Goal: Task Accomplishment & Management: Manage account settings

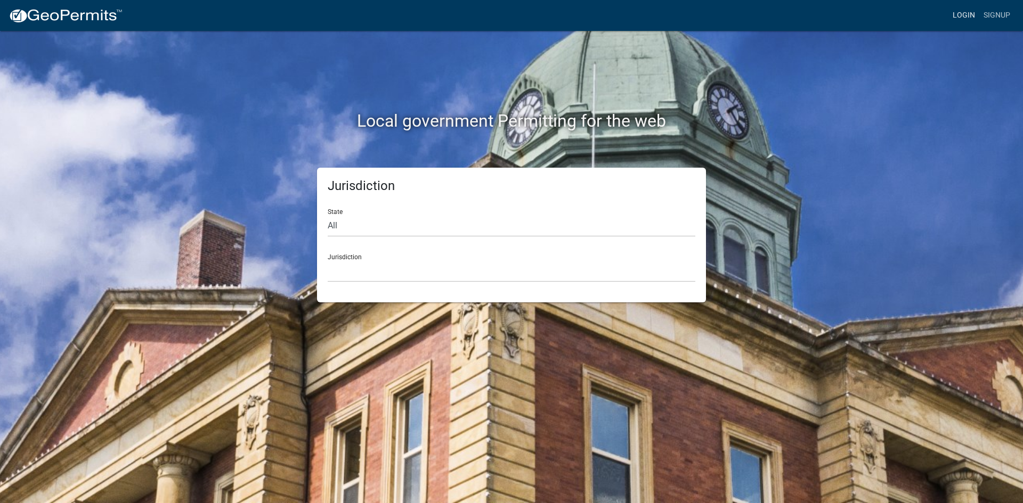
click at [959, 18] on link "Login" at bounding box center [963, 15] width 31 height 20
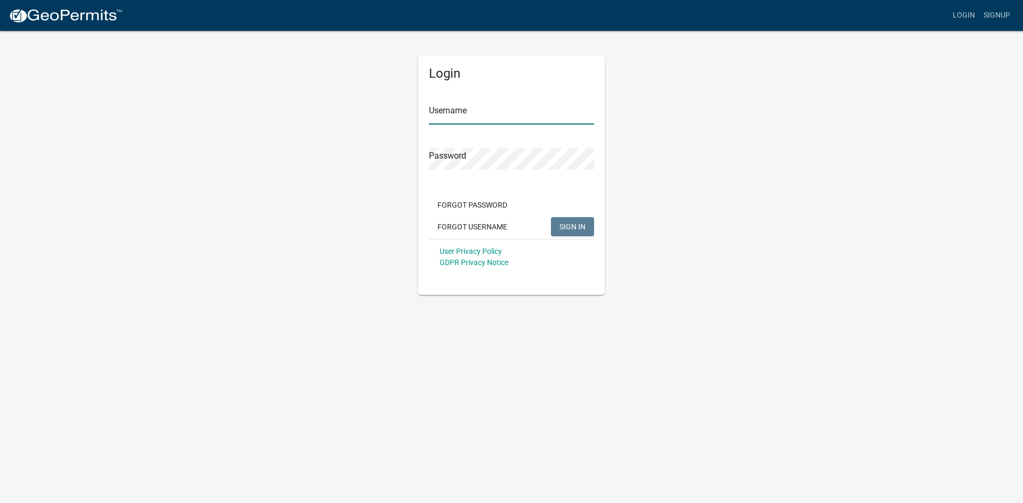
type input "lking"
click at [559, 219] on button "SIGN IN" at bounding box center [572, 226] width 43 height 19
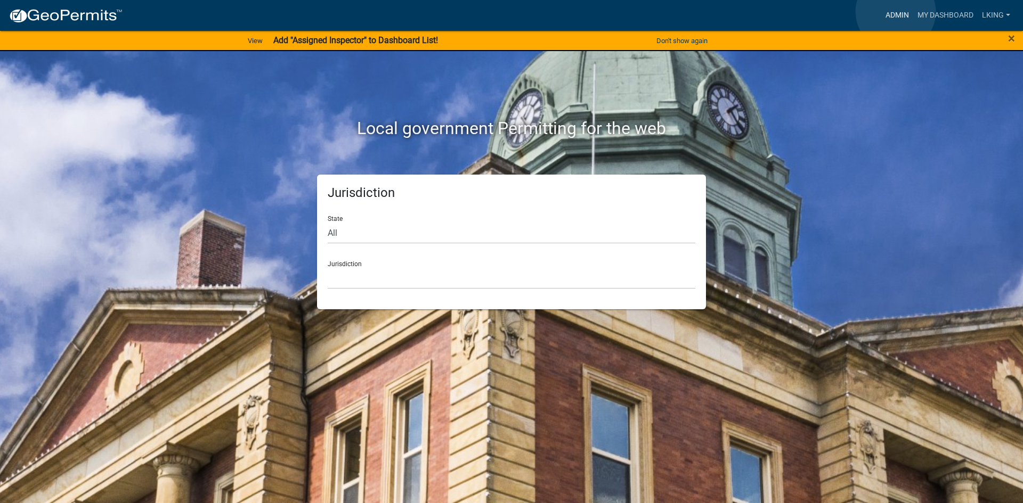
click at [895, 12] on link "Admin" at bounding box center [897, 15] width 32 height 20
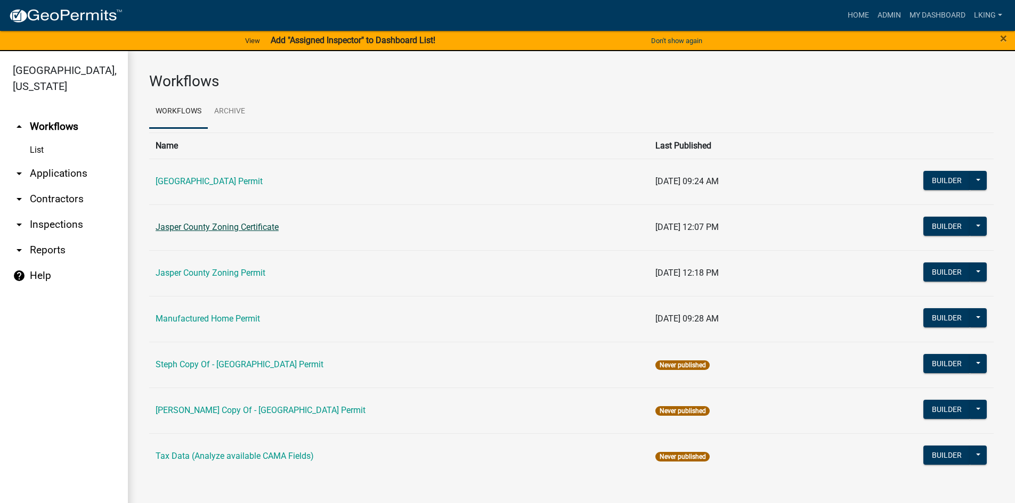
click at [230, 222] on link "Jasper County Zoning Certificate" at bounding box center [217, 227] width 123 height 10
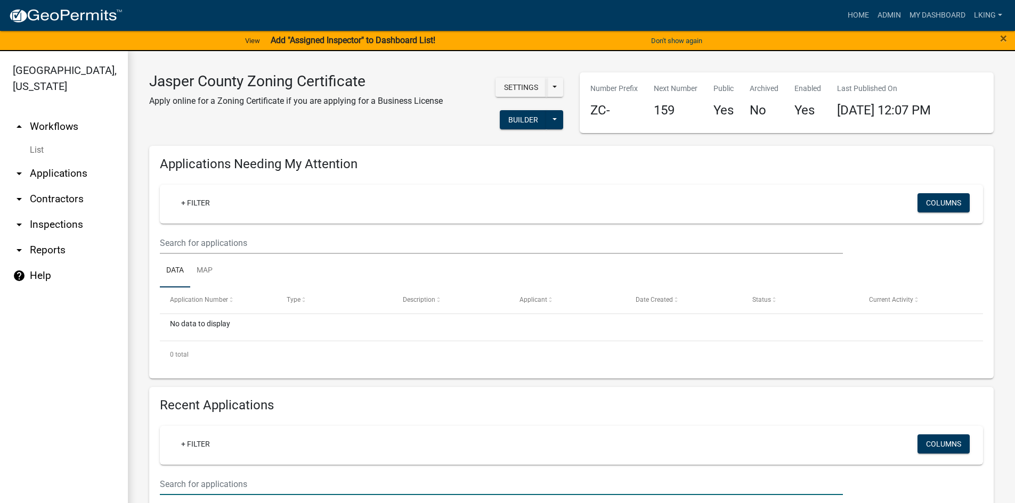
click at [250, 490] on input "text" at bounding box center [501, 485] width 683 height 22
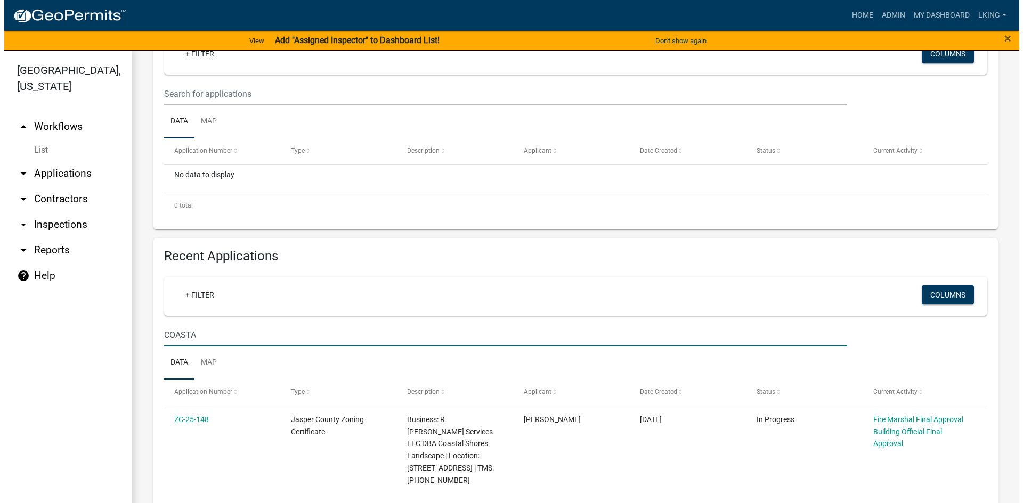
scroll to position [213, 0]
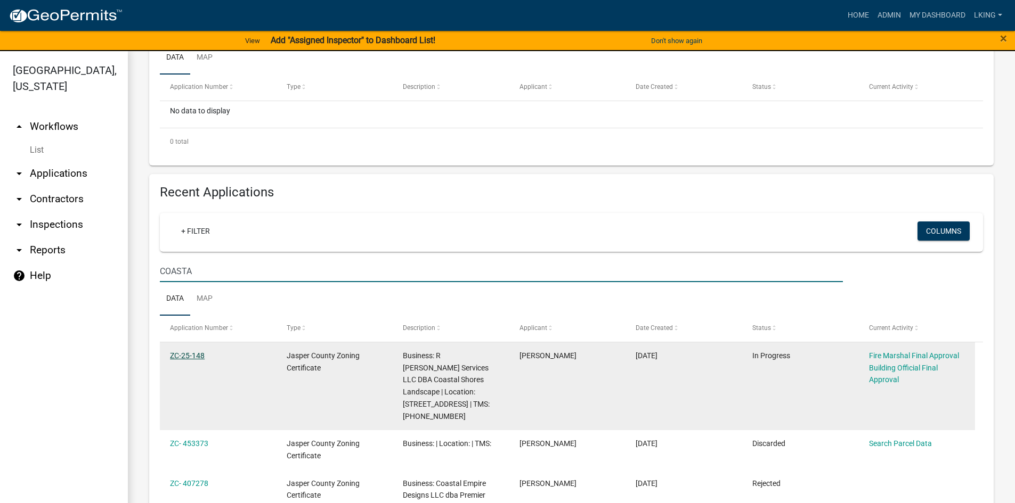
type input "COASTA"
click at [193, 354] on link "ZC-25-148" at bounding box center [187, 356] width 35 height 9
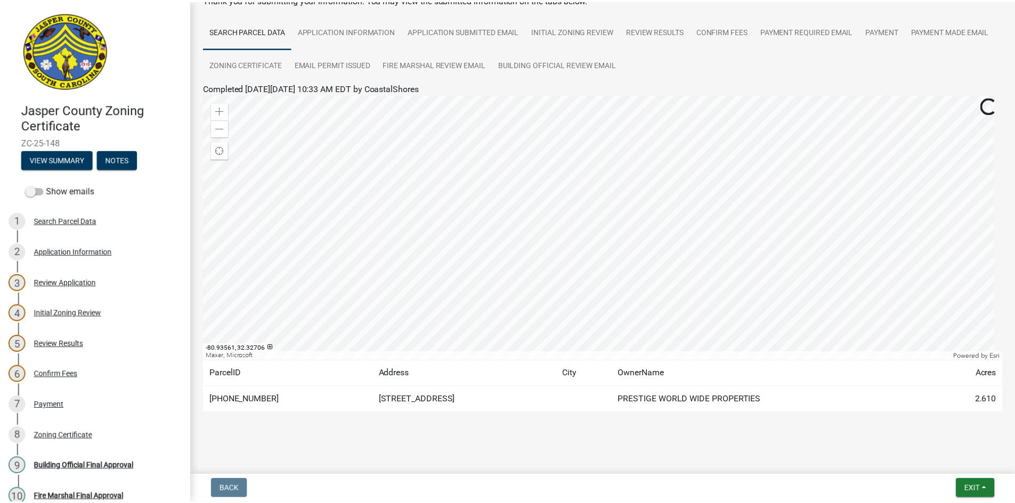
scroll to position [71, 0]
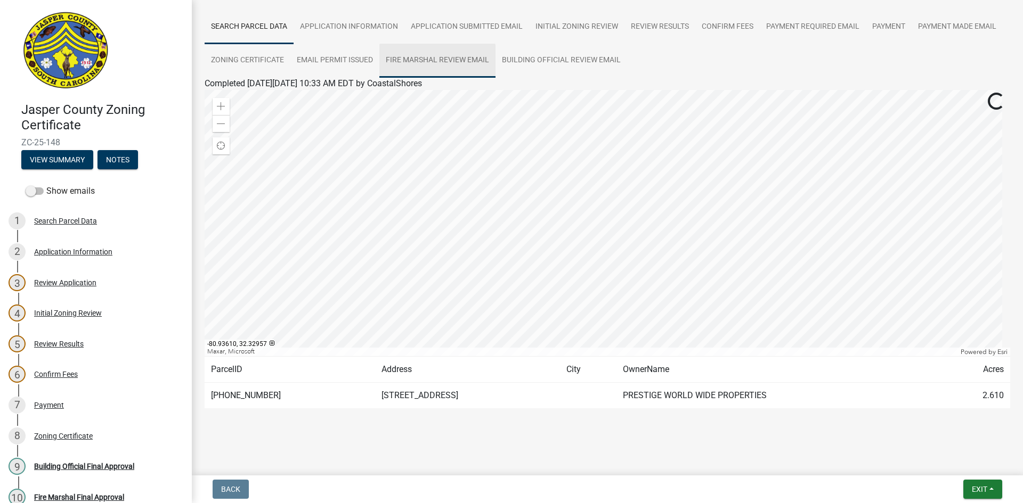
click at [495, 61] on link "Fire Marshal Review Email" at bounding box center [437, 61] width 116 height 34
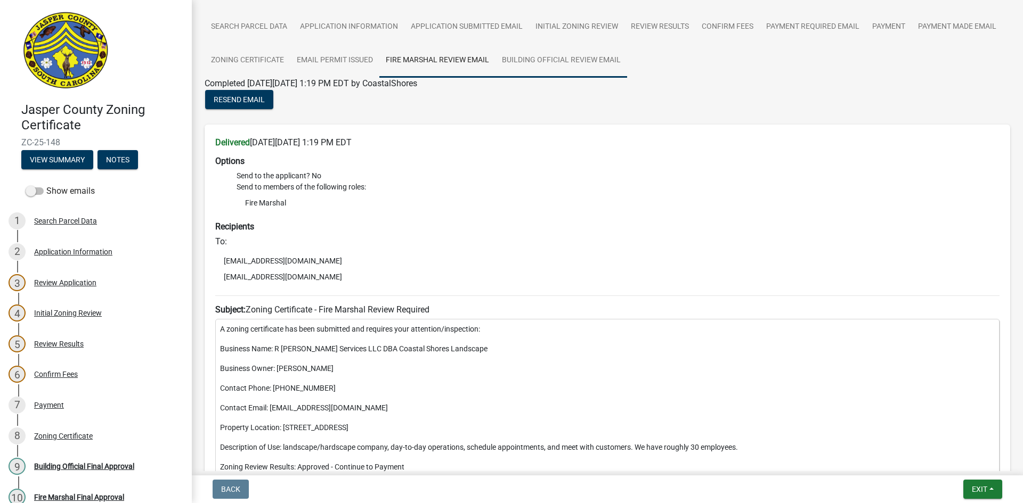
click at [603, 63] on link "Building Official Review Email" at bounding box center [561, 61] width 132 height 34
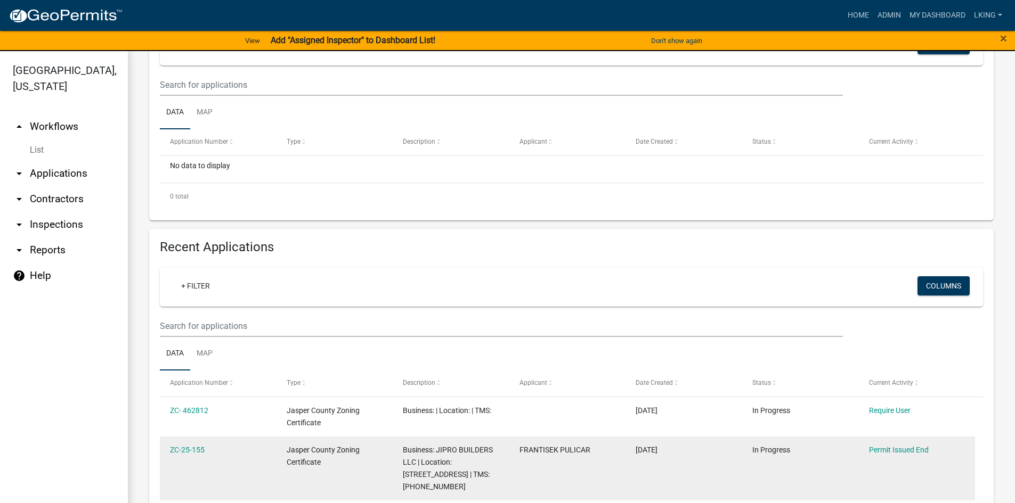
scroll to position [213, 0]
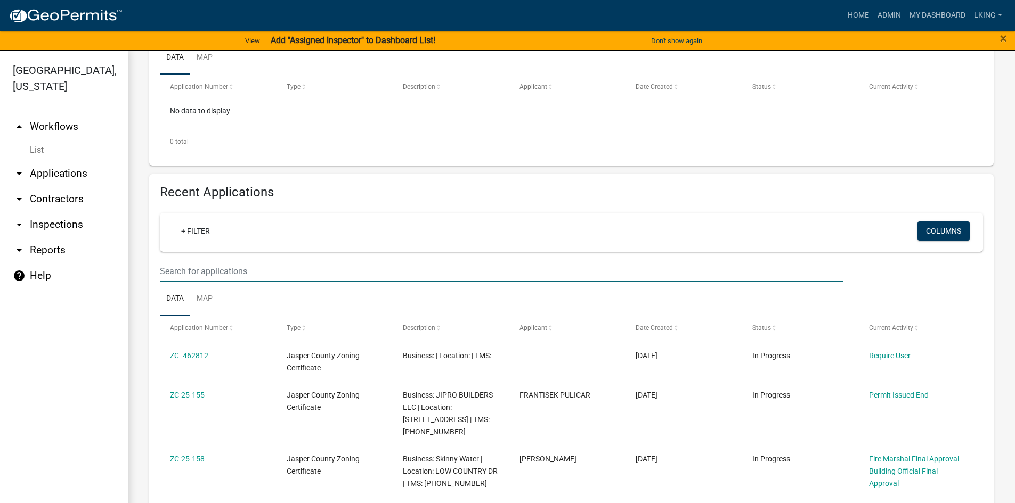
click at [243, 41] on input "text" at bounding box center [501, 30] width 683 height 22
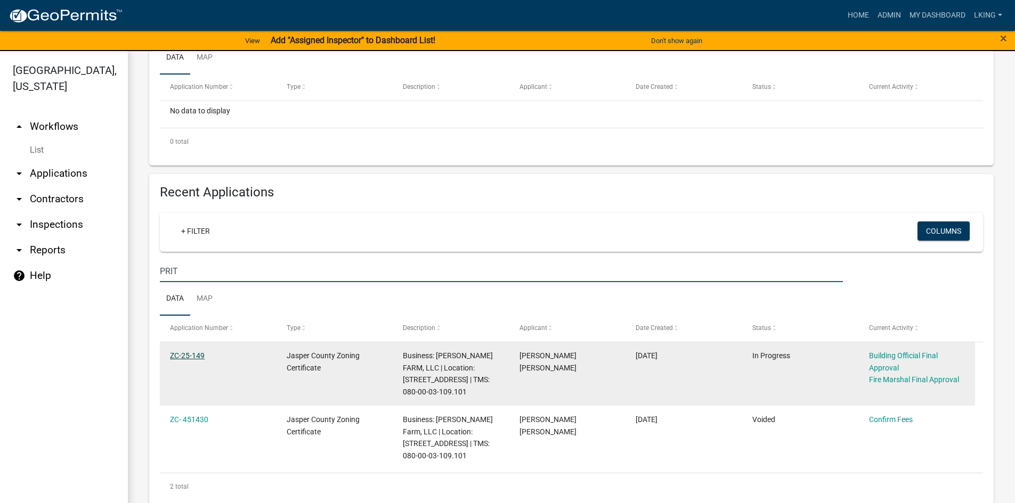
type input "PRIT"
click at [176, 357] on link "ZC-25-149" at bounding box center [187, 356] width 35 height 9
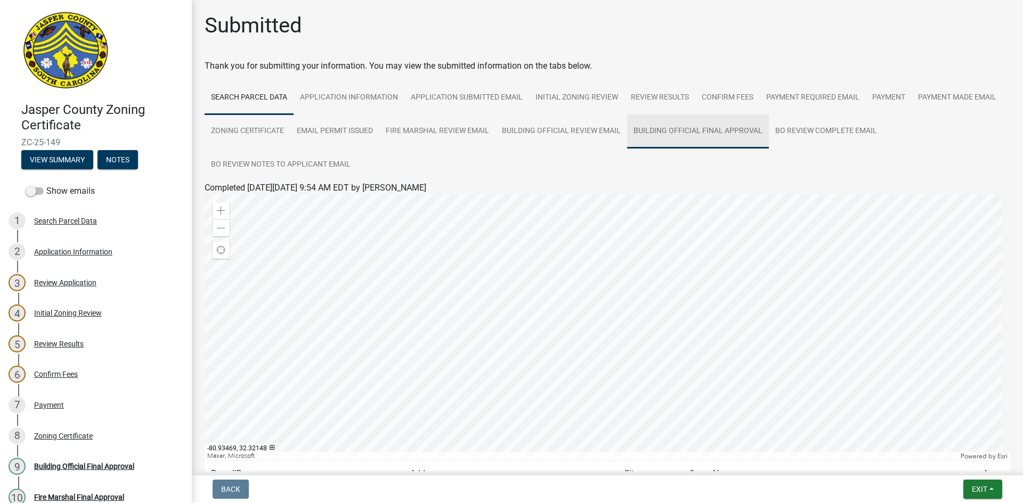
click at [762, 136] on link "Building Official Final Approval" at bounding box center [698, 132] width 142 height 34
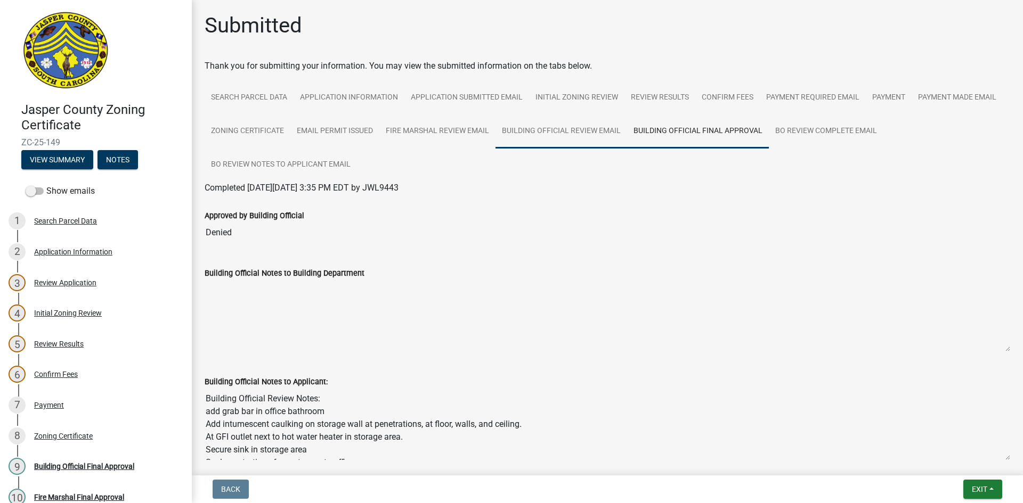
click at [627, 140] on link "Building Official Review Email" at bounding box center [561, 132] width 132 height 34
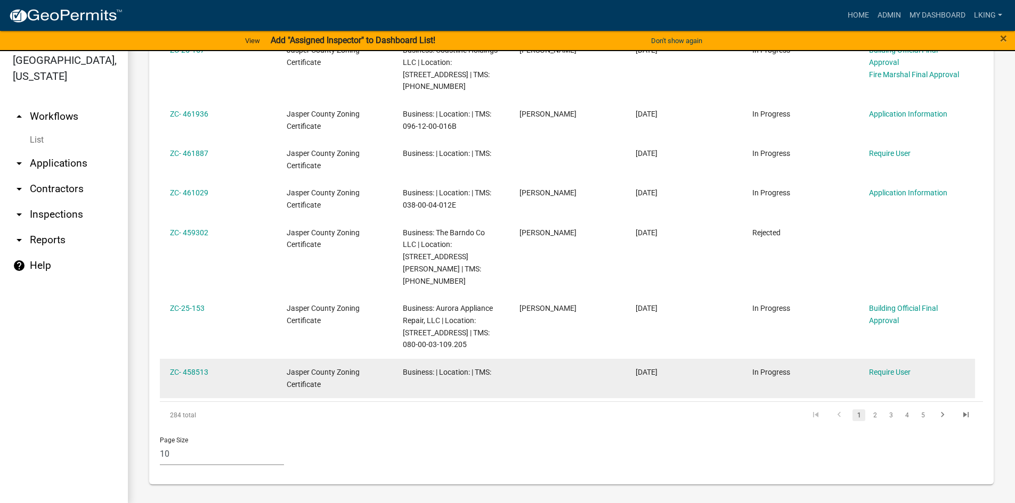
scroll to position [13, 0]
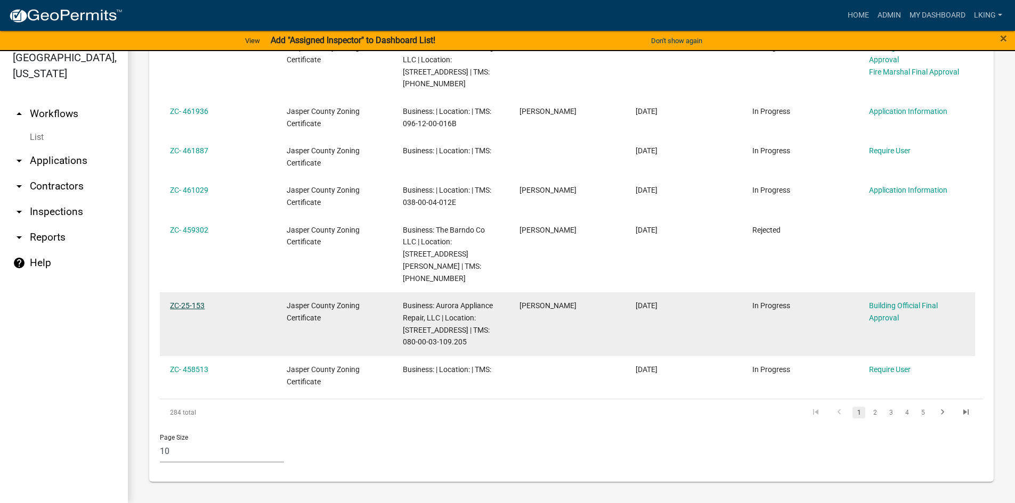
click at [201, 301] on link "ZC-25-153" at bounding box center [187, 305] width 35 height 9
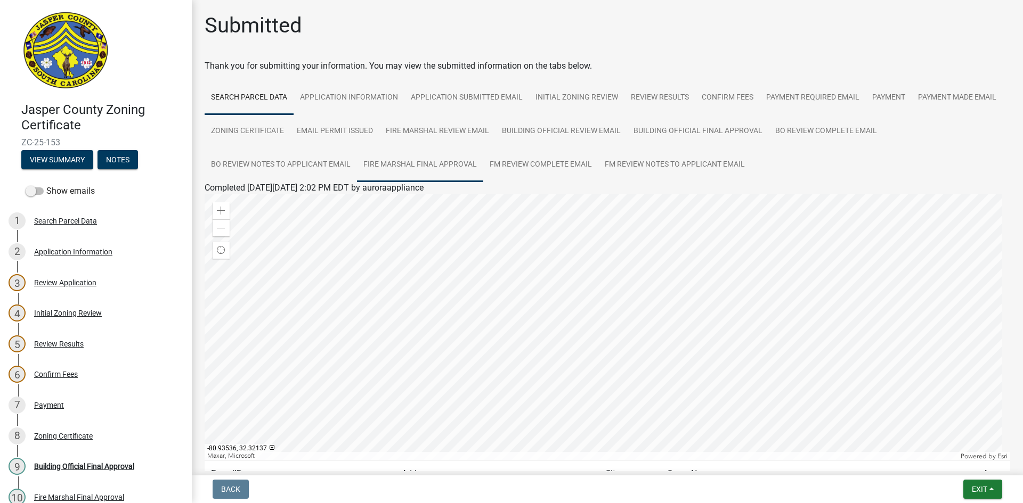
click at [467, 165] on link "Fire Marshal Final Approval" at bounding box center [420, 165] width 126 height 34
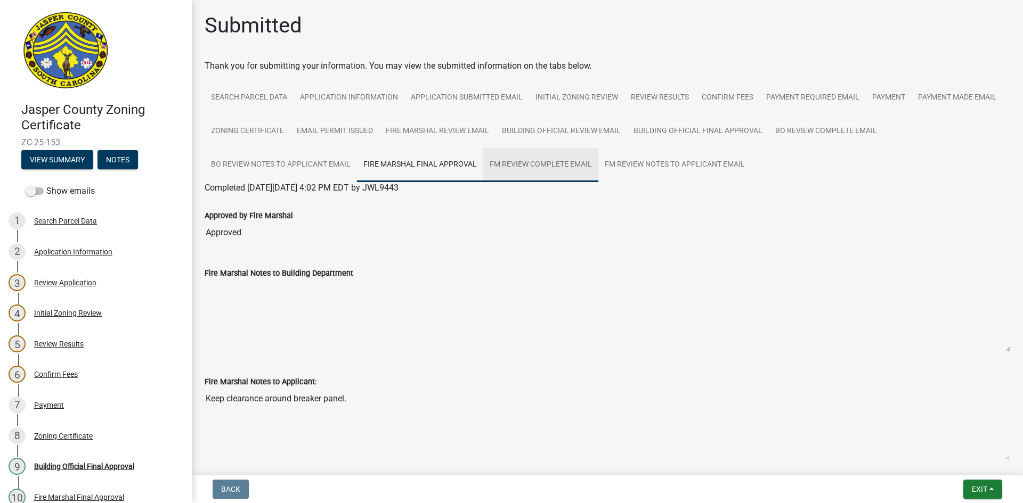
click at [515, 169] on link "FM Review Complete Email" at bounding box center [540, 165] width 115 height 34
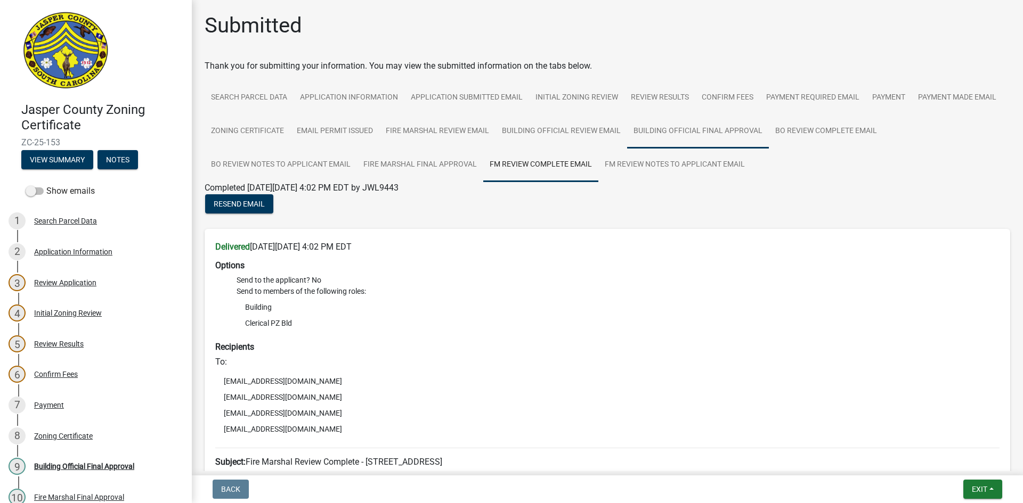
click at [769, 134] on link "Building Official Final Approval" at bounding box center [698, 132] width 142 height 34
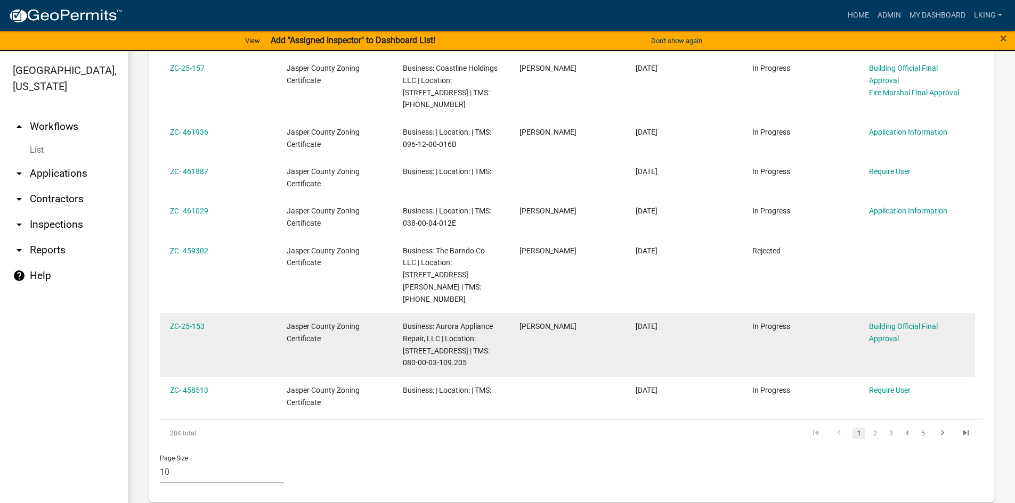
scroll to position [664, 0]
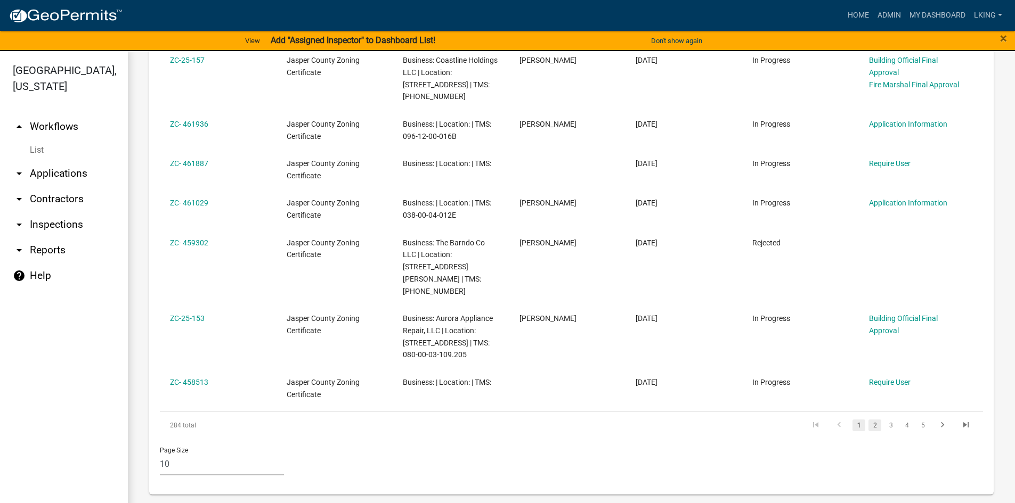
click at [868, 428] on link "2" at bounding box center [874, 426] width 13 height 12
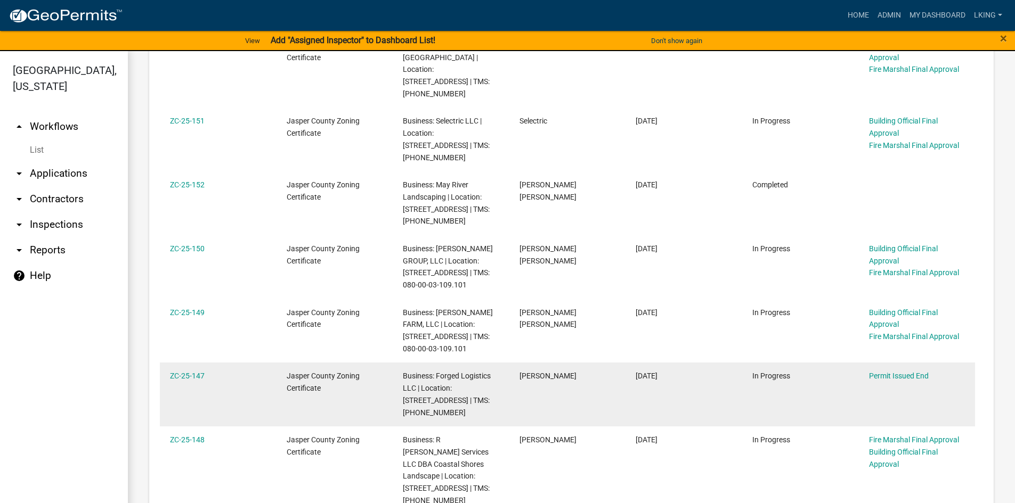
scroll to position [582, 0]
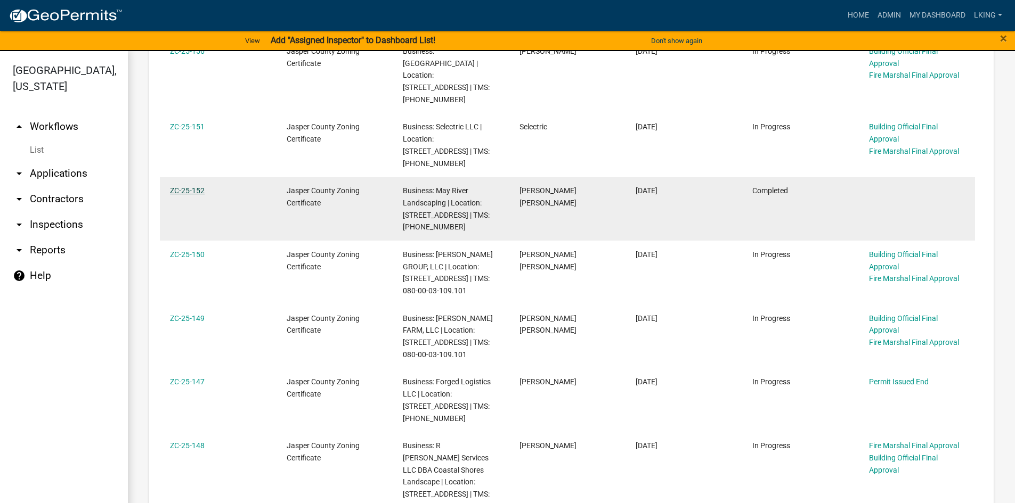
click at [200, 186] on link "ZC-25-152" at bounding box center [187, 190] width 35 height 9
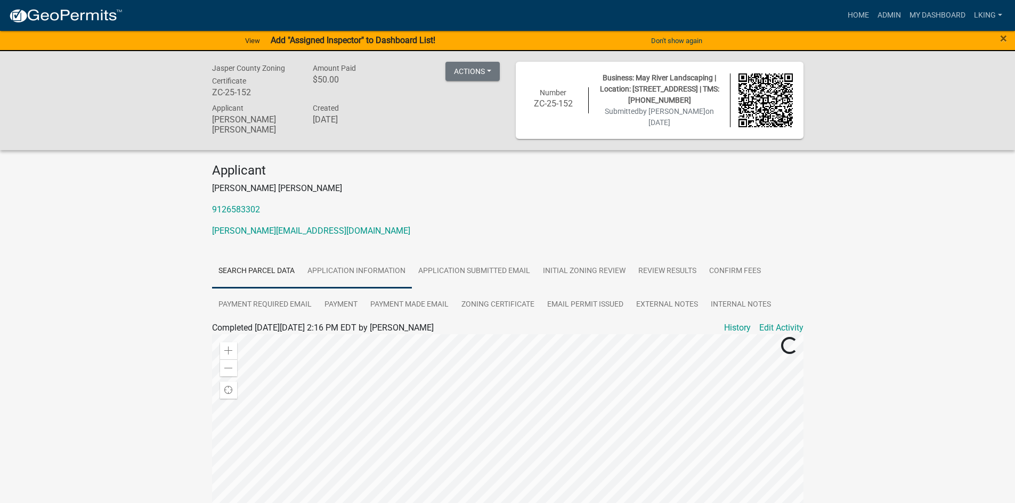
click at [352, 264] on link "Application Information" at bounding box center [356, 272] width 111 height 34
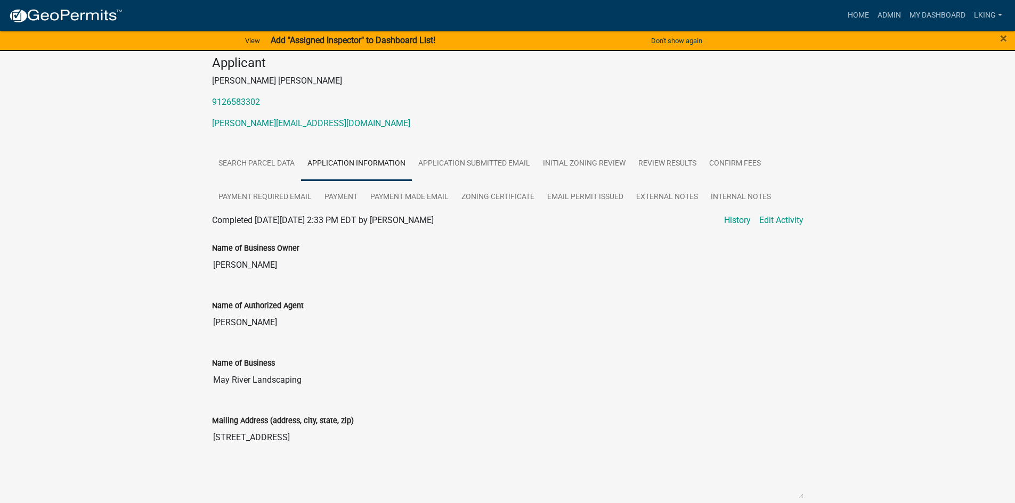
scroll to position [107, 0]
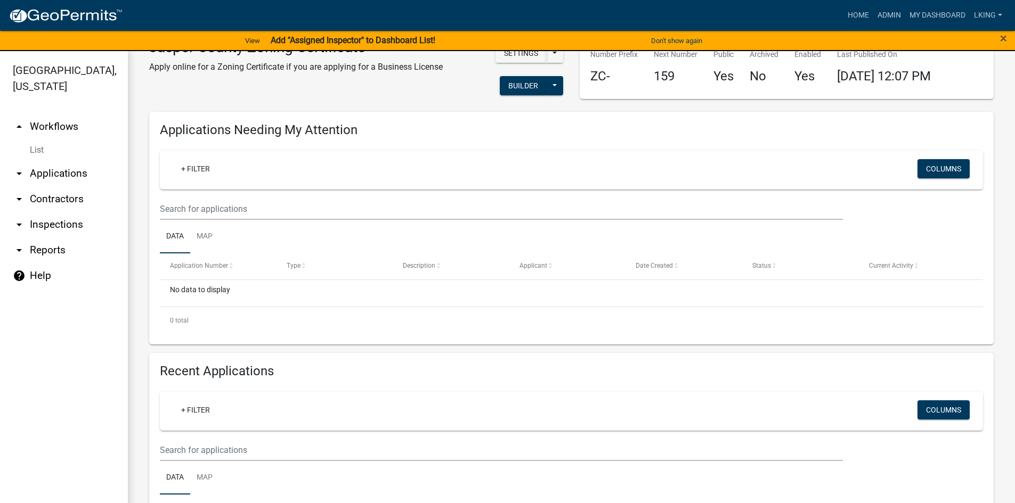
scroll to position [53, 0]
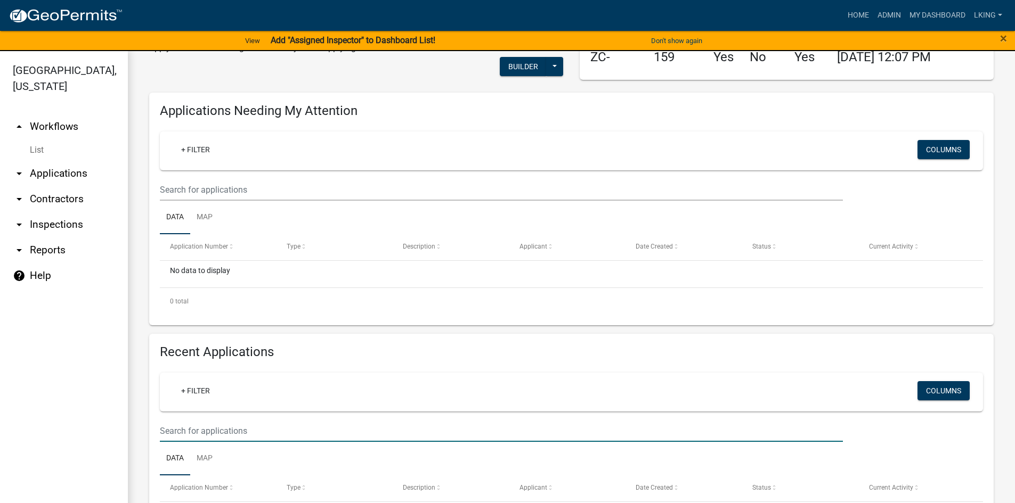
click at [213, 437] on input "text" at bounding box center [501, 431] width 683 height 22
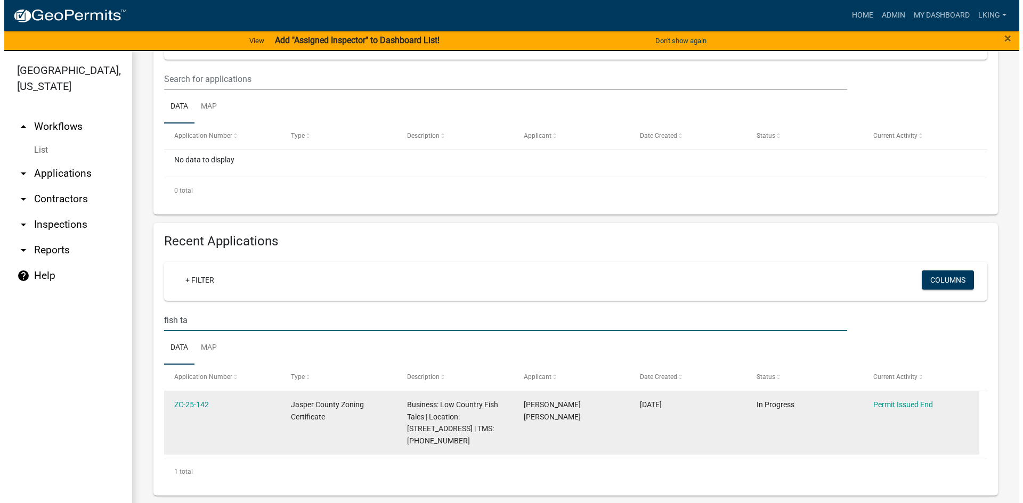
scroll to position [165, 0]
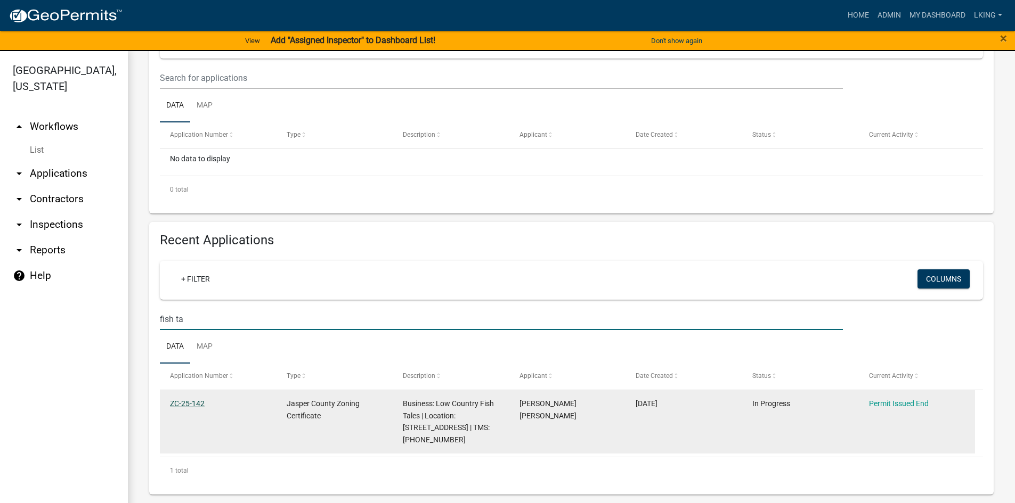
type input "fish ta"
click at [186, 400] on link "ZC-25-142" at bounding box center [187, 403] width 35 height 9
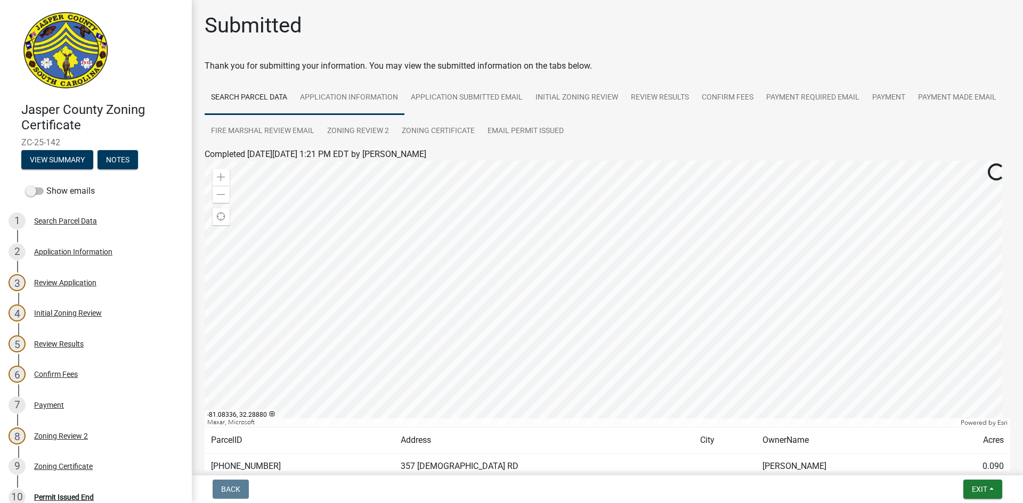
click at [381, 89] on link "Application Information" at bounding box center [348, 98] width 111 height 34
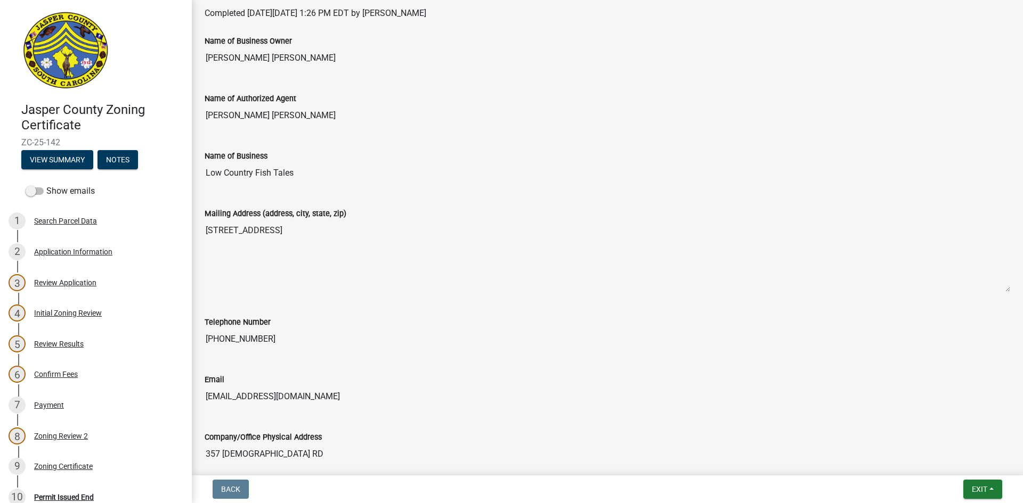
scroll to position [160, 0]
